Goal: Task Accomplishment & Management: Manage account settings

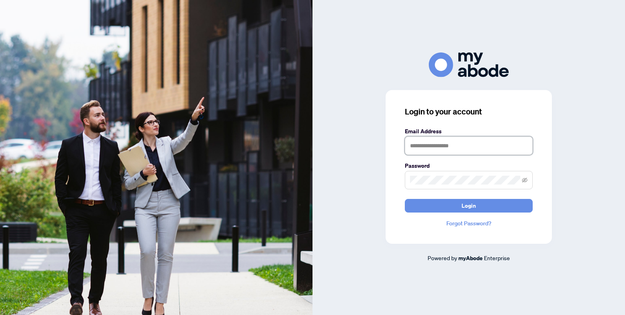
click at [470, 144] on input "text" at bounding box center [469, 145] width 128 height 18
type input "**********"
click at [405, 199] on button "Login" at bounding box center [469, 206] width 128 height 14
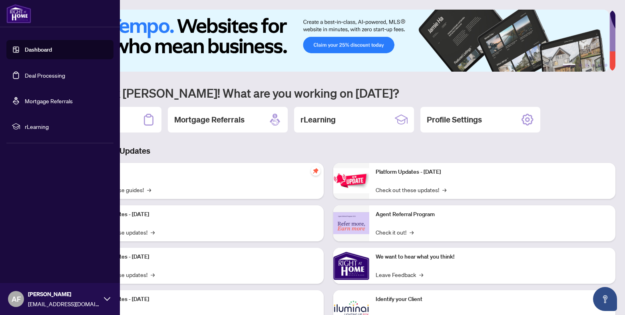
click at [25, 75] on link "Deal Processing" at bounding box center [45, 75] width 40 height 7
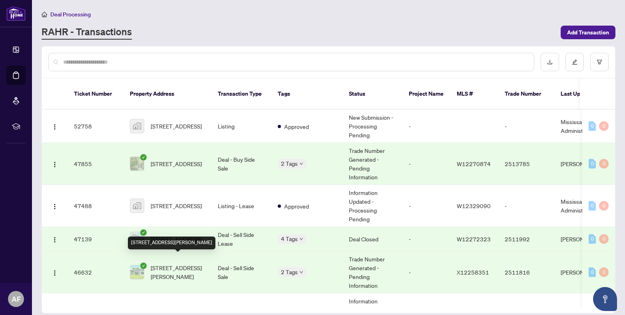
click at [186, 263] on span "[STREET_ADDRESS][PERSON_NAME]" at bounding box center [178, 272] width 54 height 18
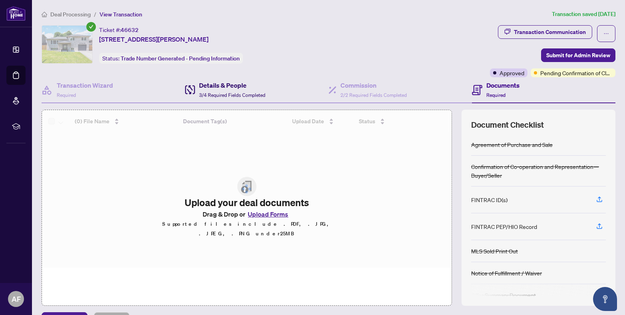
click at [217, 90] on div "Details & People 3/4 Required Fields Completed" at bounding box center [232, 89] width 66 height 19
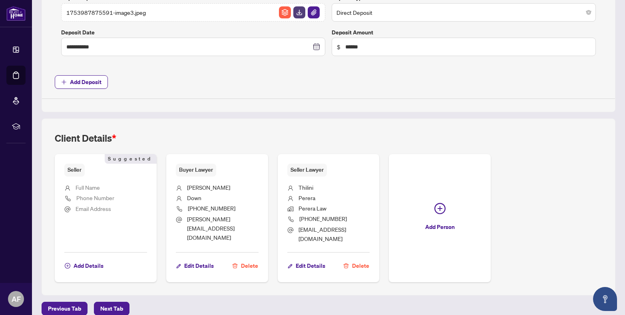
scroll to position [393, 0]
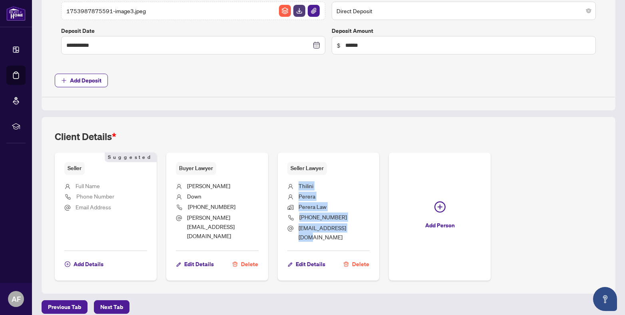
drag, startPoint x: 344, startPoint y: 227, endPoint x: 294, endPoint y: 182, distance: 66.5
click at [294, 182] on ul "[PERSON_NAME] Perera Law [PHONE_NUMBER] [EMAIL_ADDRESS][DOMAIN_NAME]" at bounding box center [328, 210] width 83 height 70
copy ul "[PERSON_NAME] [PERSON_NAME] Law [PHONE_NUMBER] thilini@pereralaw.c"
